Goal: Task Accomplishment & Management: Complete application form

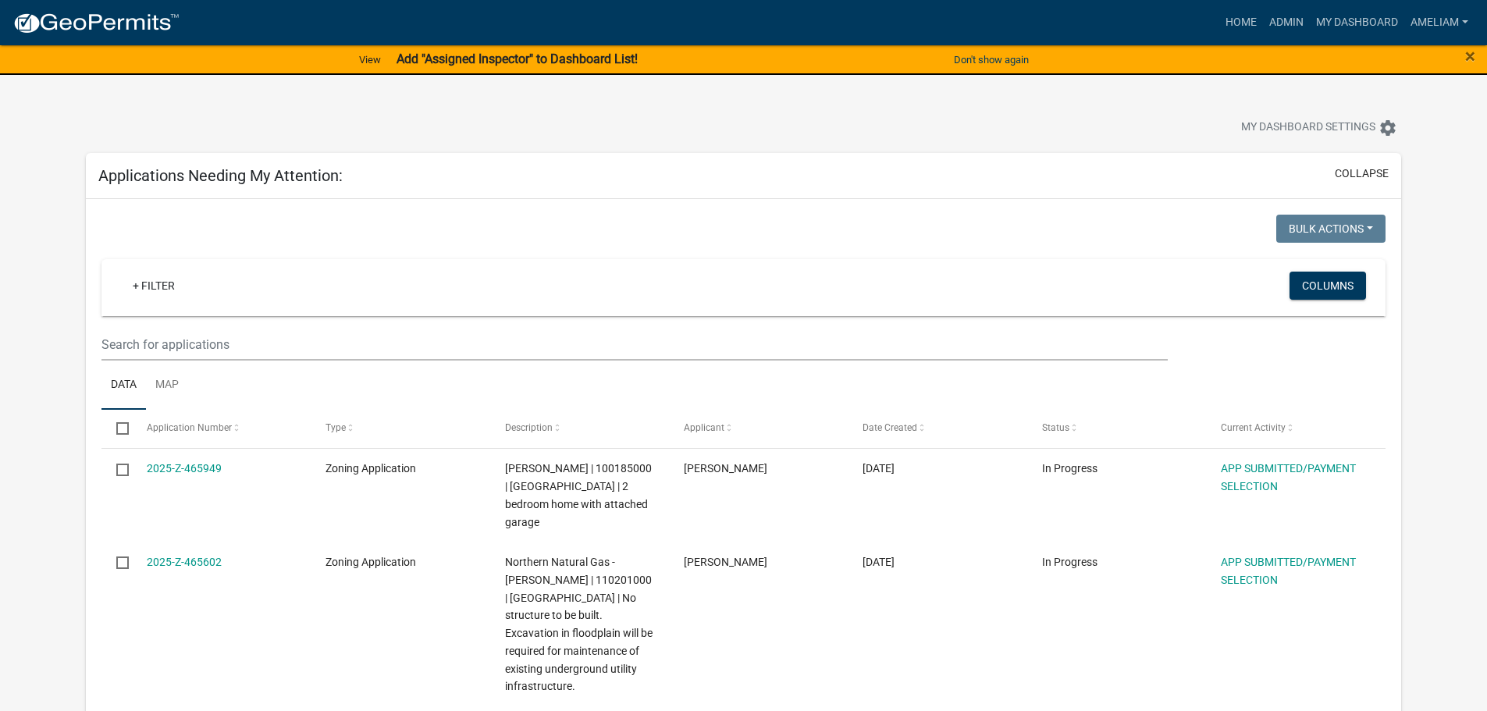
select select "3: 100"
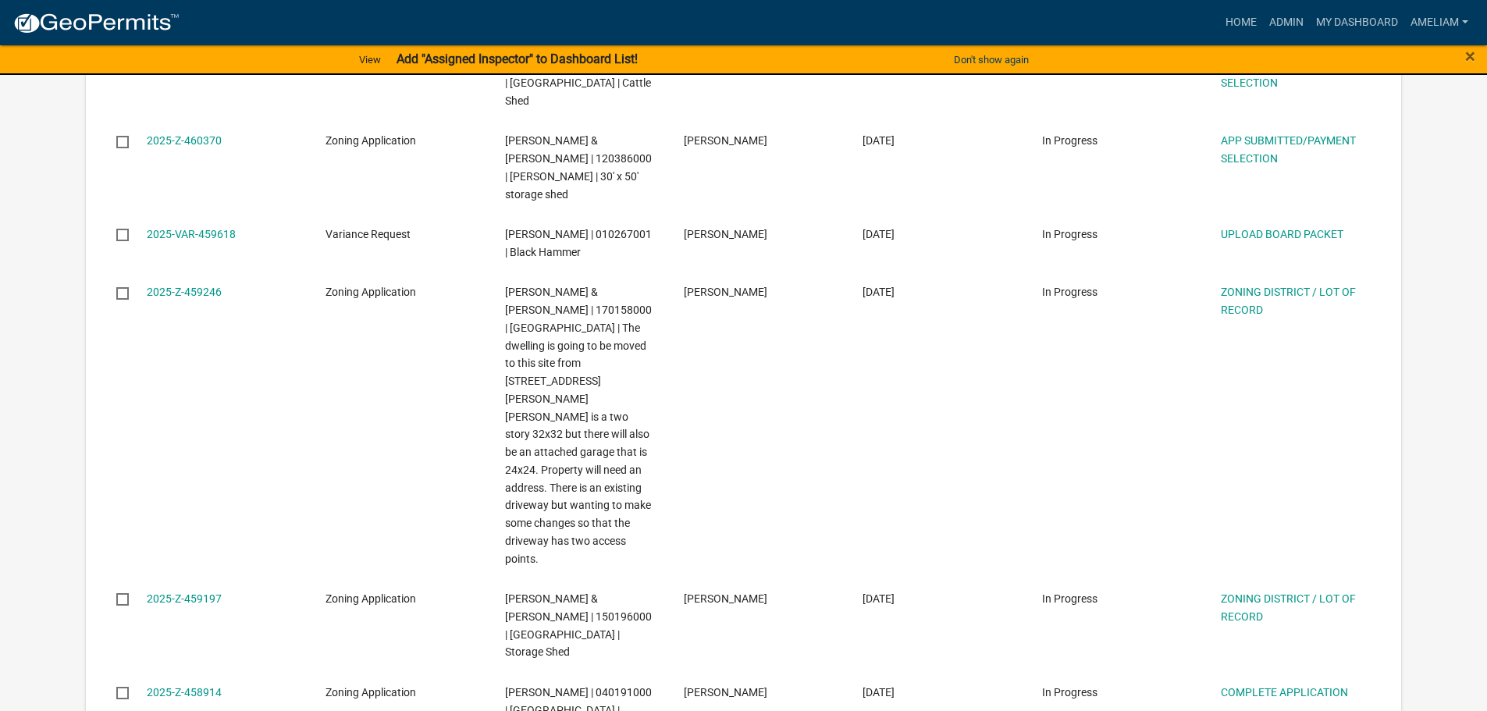
scroll to position [1014, 0]
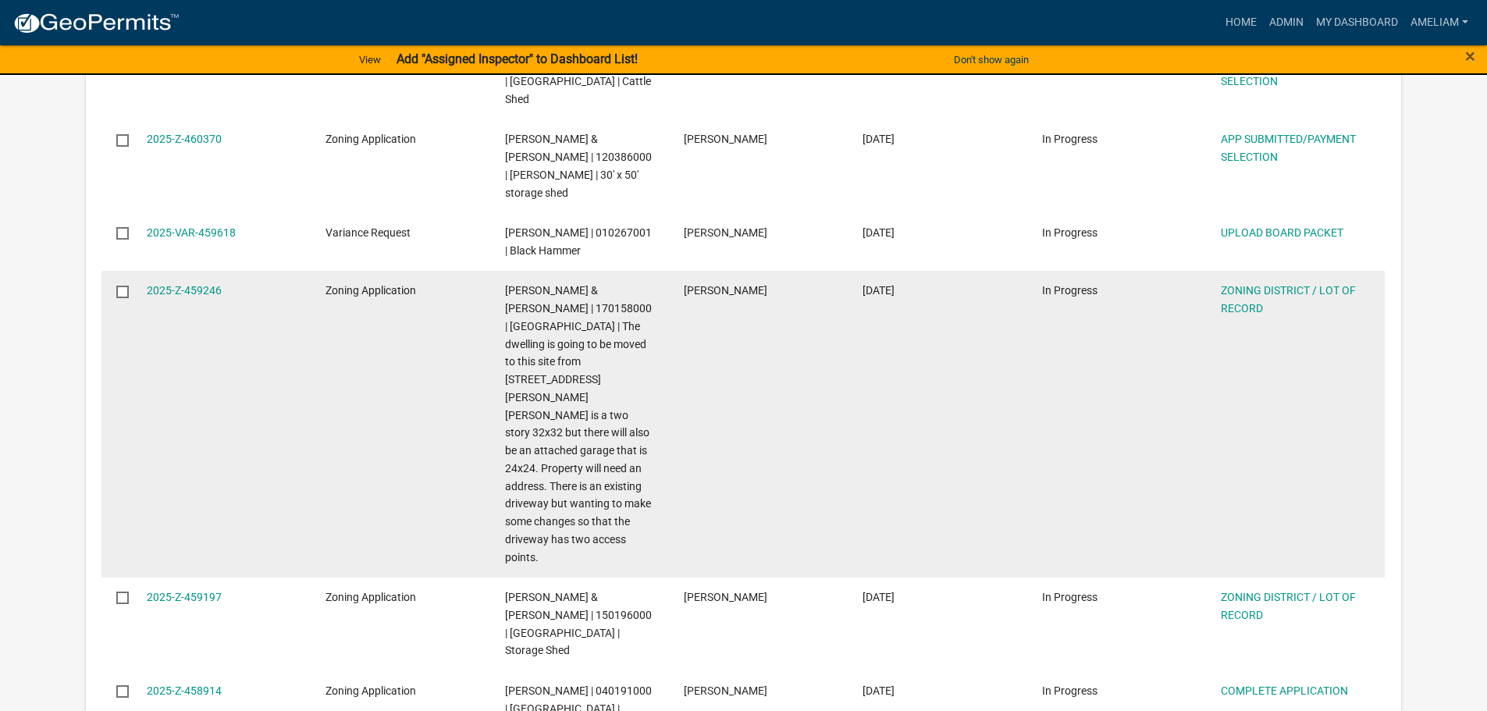
click at [187, 282] on div "2025-Z-459246" at bounding box center [221, 291] width 149 height 18
click at [180, 284] on link "2025-Z-459246" at bounding box center [184, 290] width 75 height 12
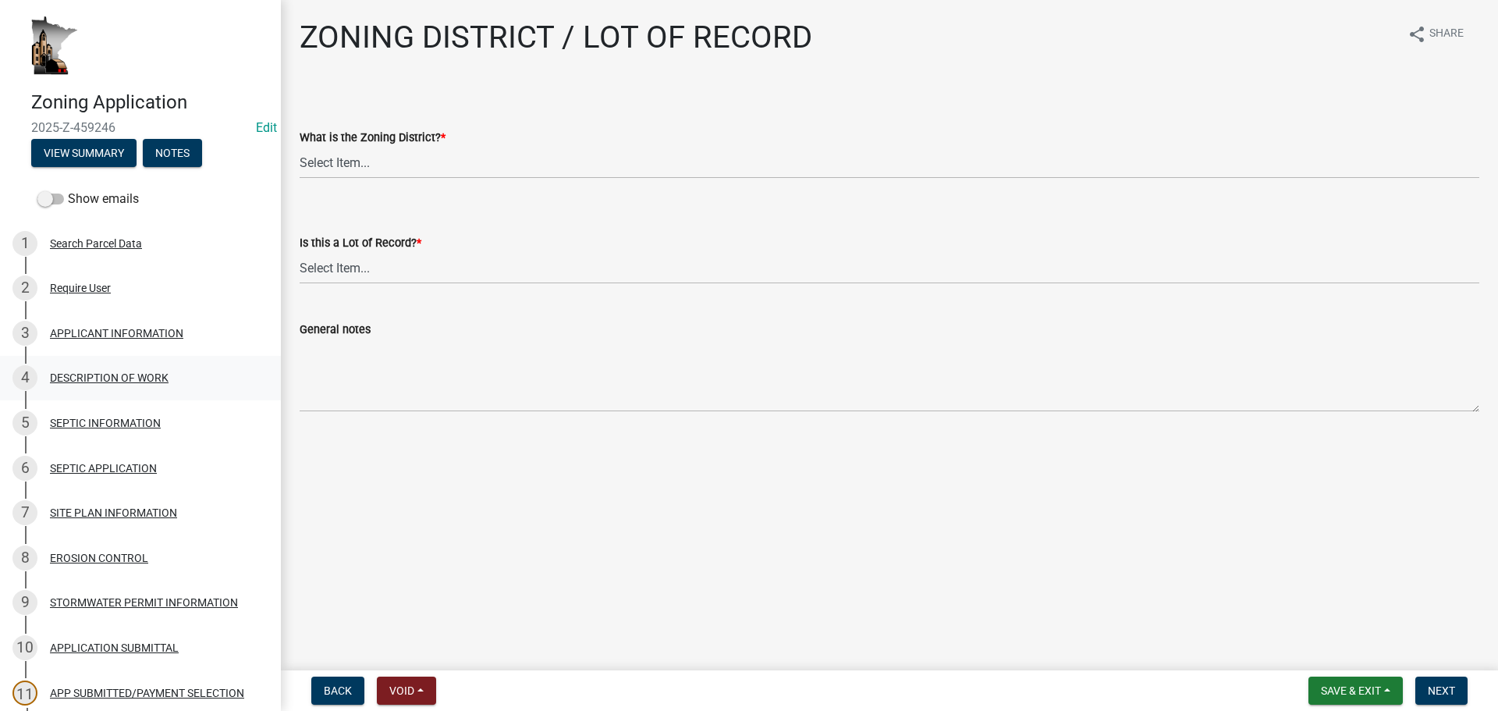
click at [115, 378] on div "DESCRIPTION OF WORK" at bounding box center [109, 377] width 119 height 11
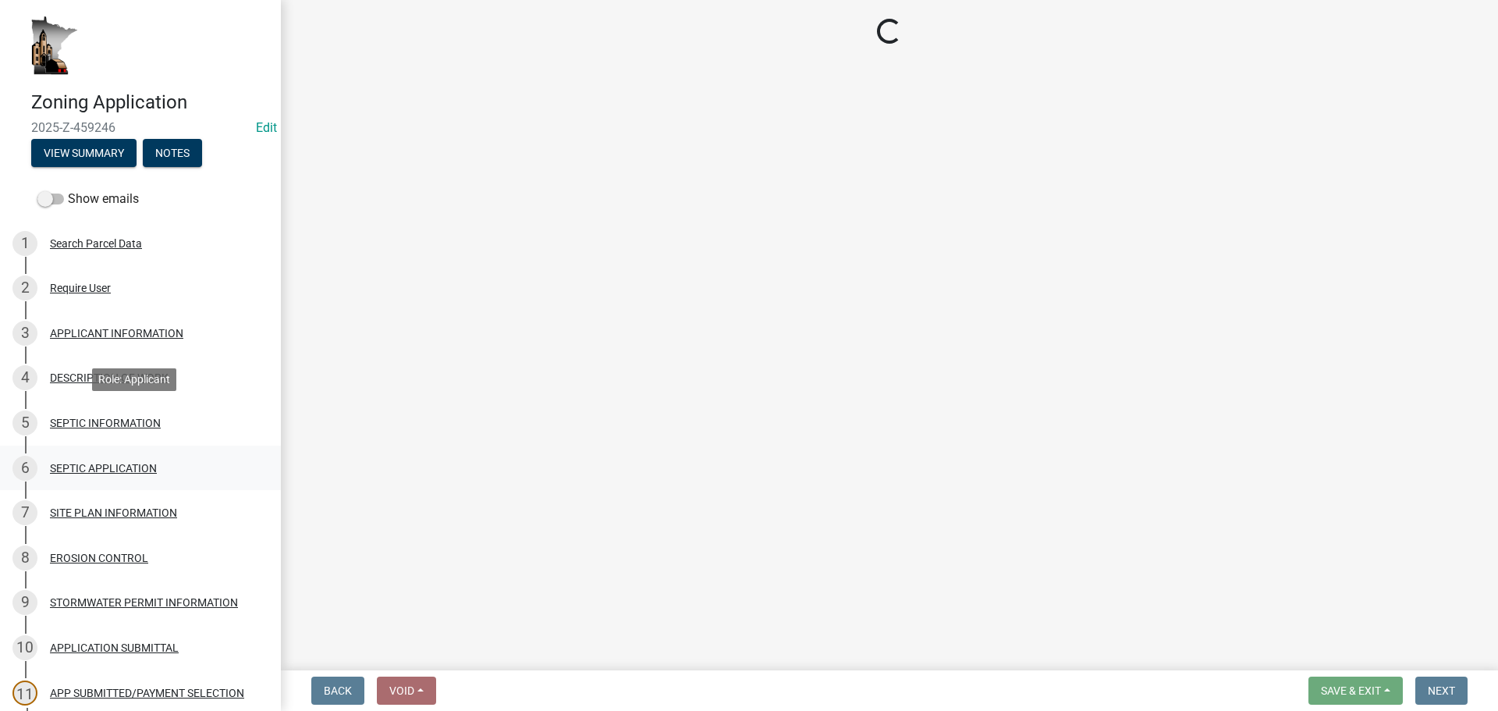
select select "ee49324e-6bbc-48fe-982e-4c2d7e8c1c0f"
select select "b77d4c88-b606-4875-889f-ef493ebc67f8"
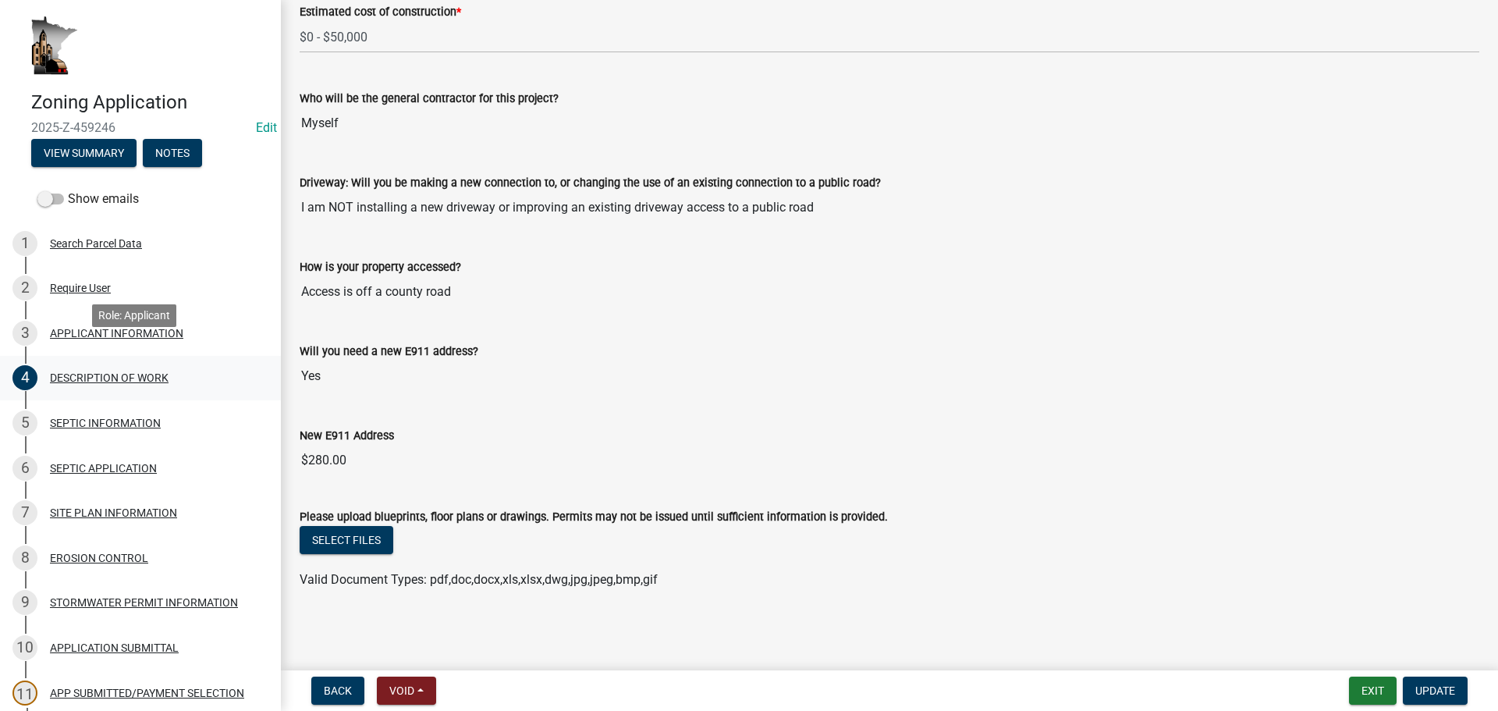
scroll to position [156, 0]
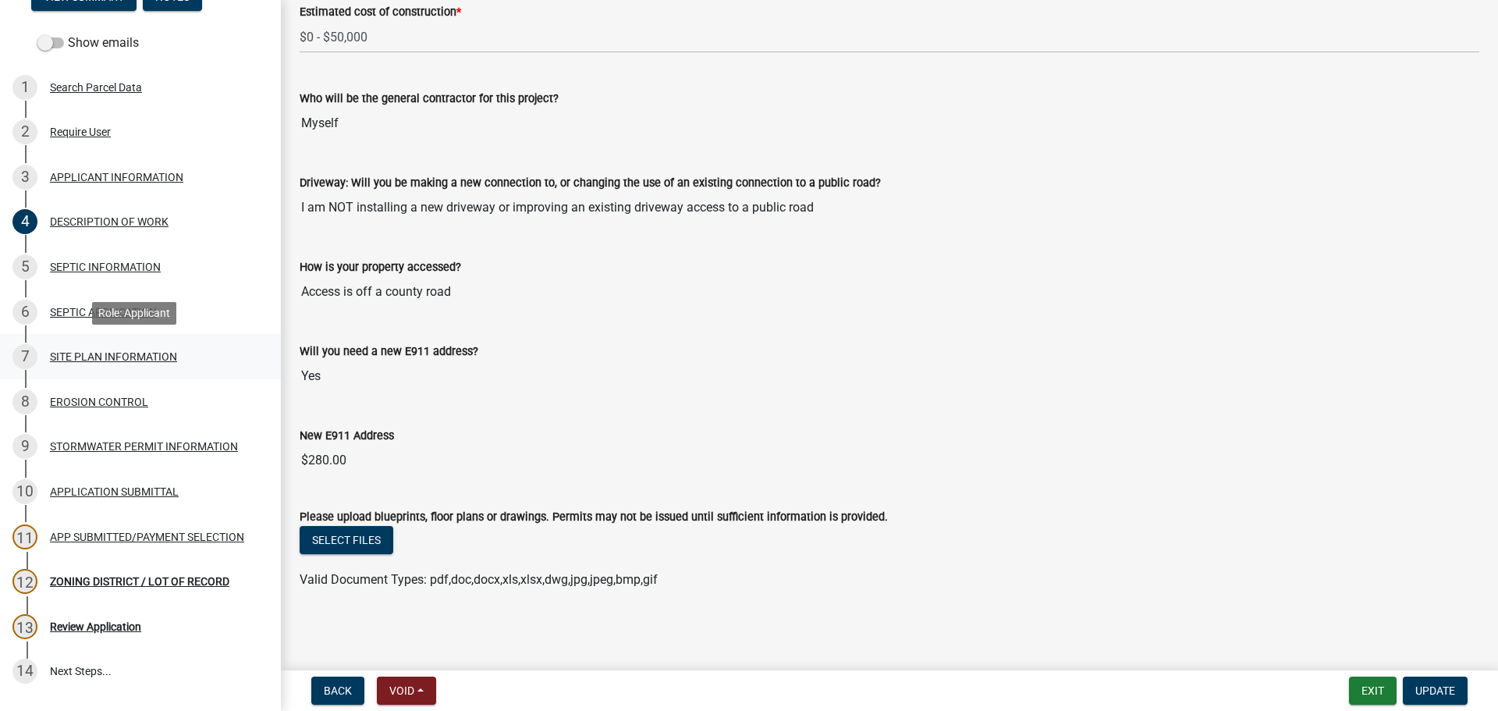
click at [112, 361] on div "SITE PLAN INFORMATION" at bounding box center [113, 356] width 127 height 11
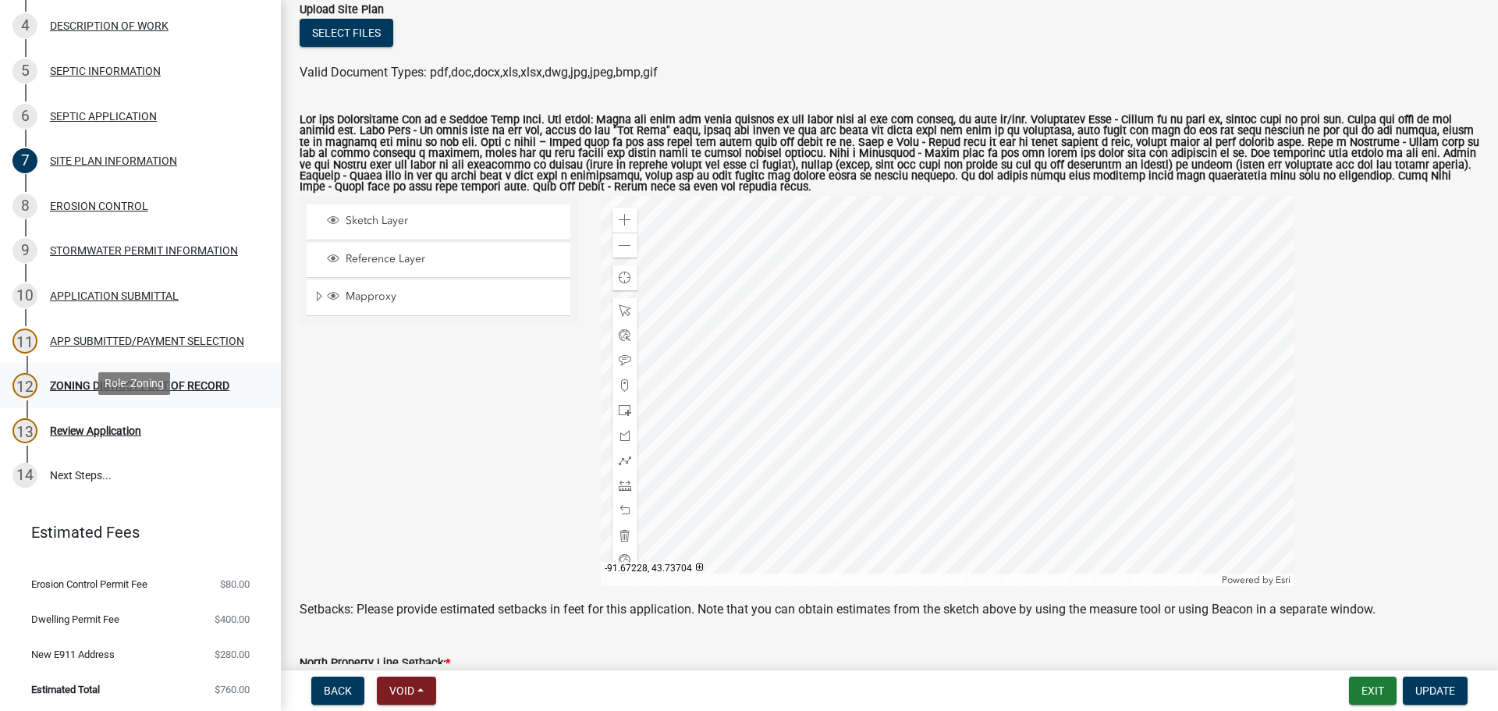
scroll to position [354, 0]
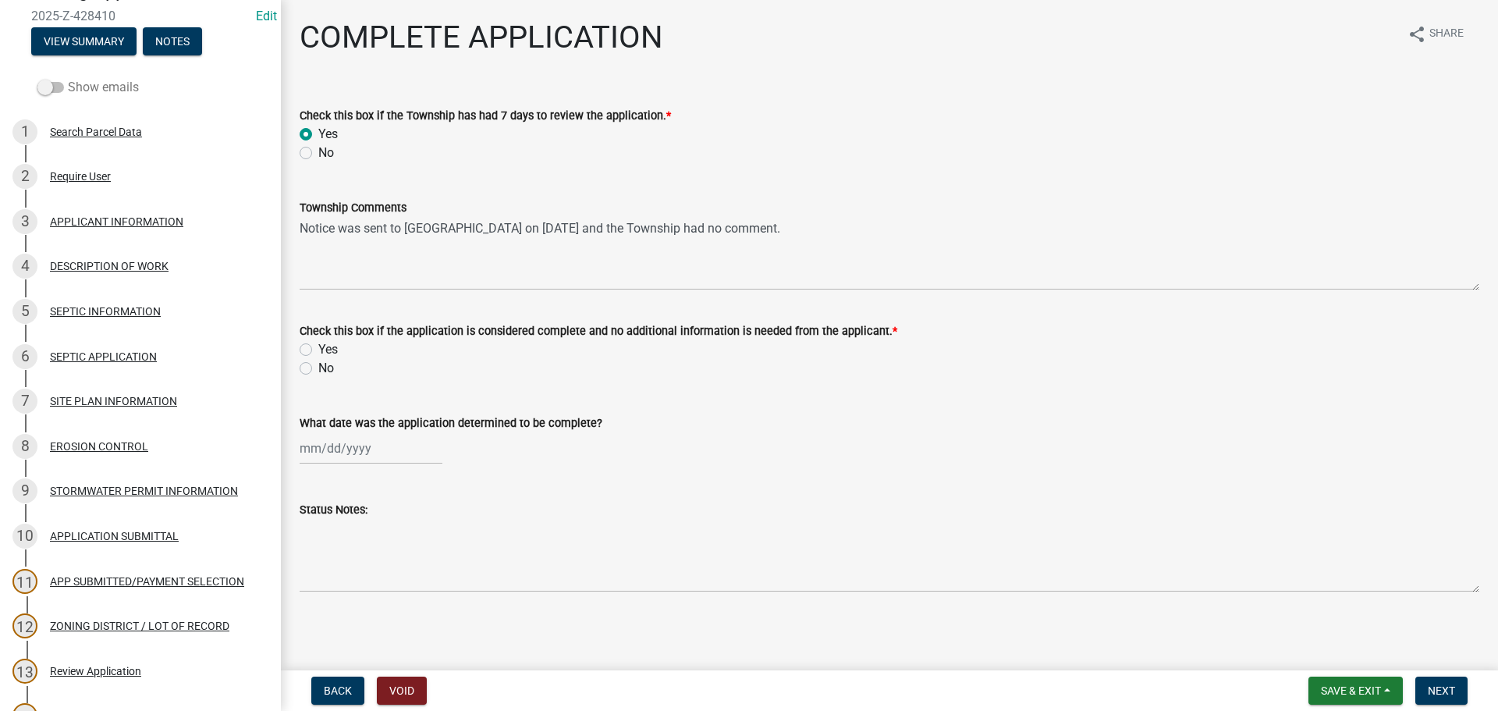
scroll to position [312, 0]
